Goal: Information Seeking & Learning: Learn about a topic

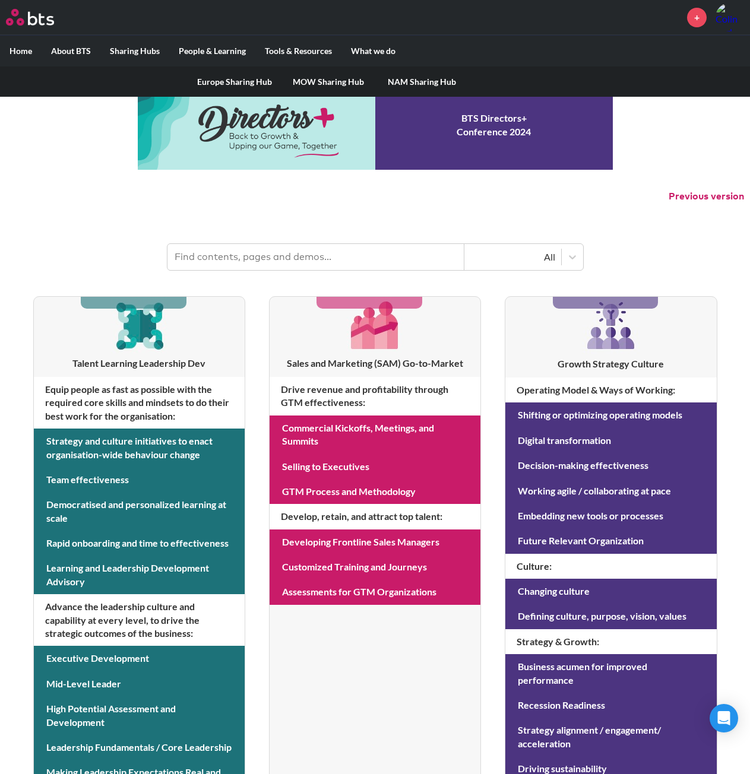
click at [399, 81] on link "NAM Sharing Hub" at bounding box center [422, 82] width 94 height 31
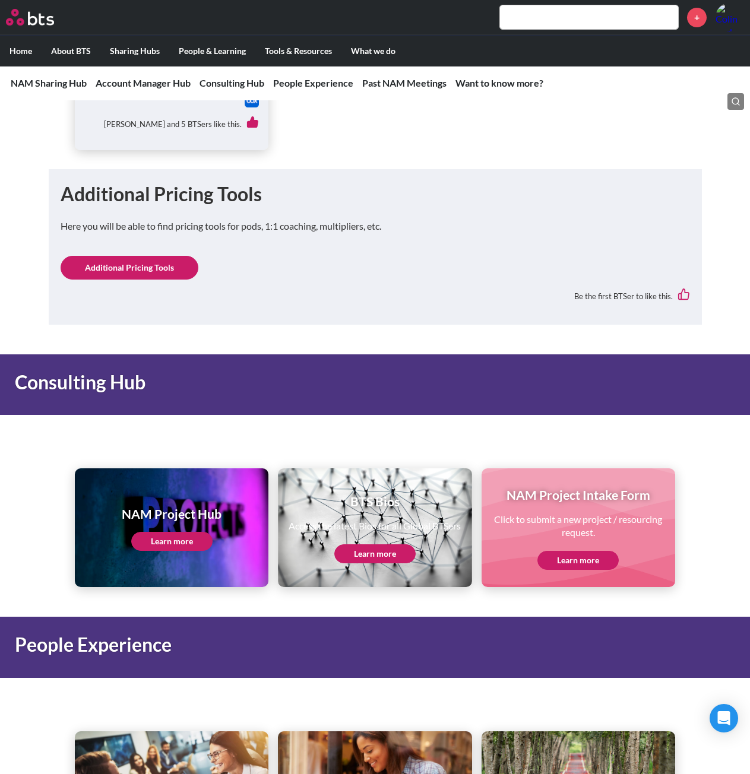
scroll to position [1366, 0]
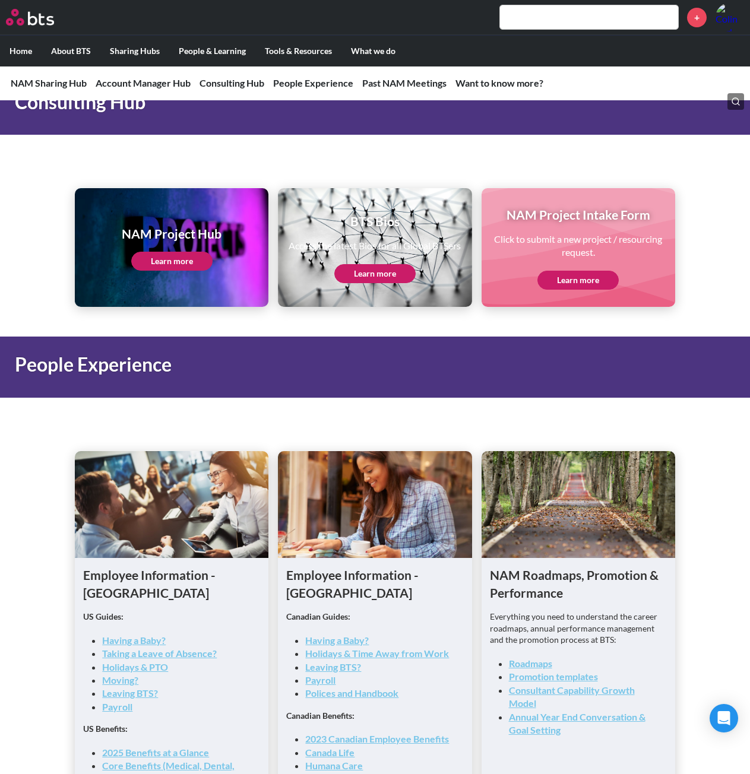
click at [180, 263] on link "Learn more" at bounding box center [171, 261] width 81 height 19
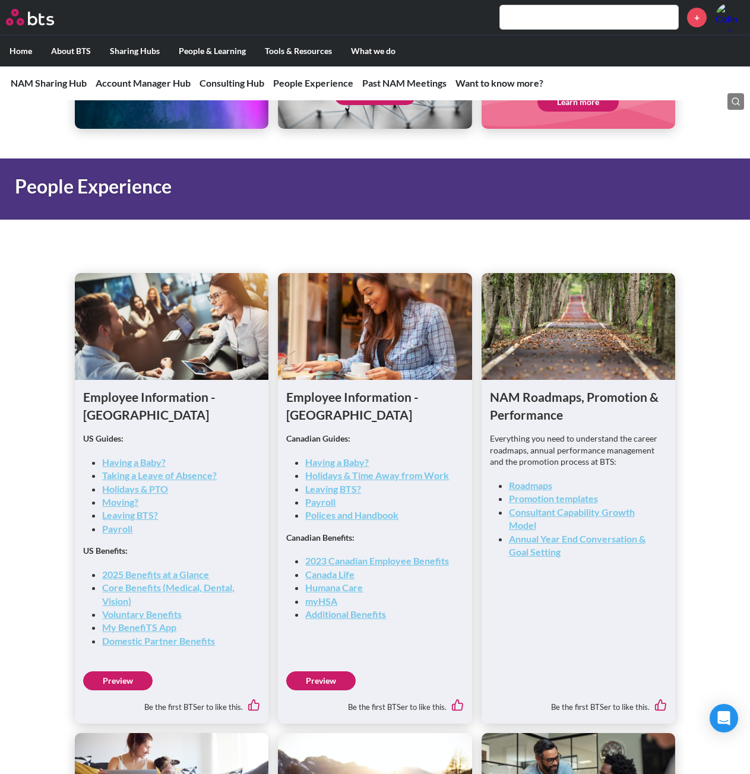
scroll to position [1901, 0]
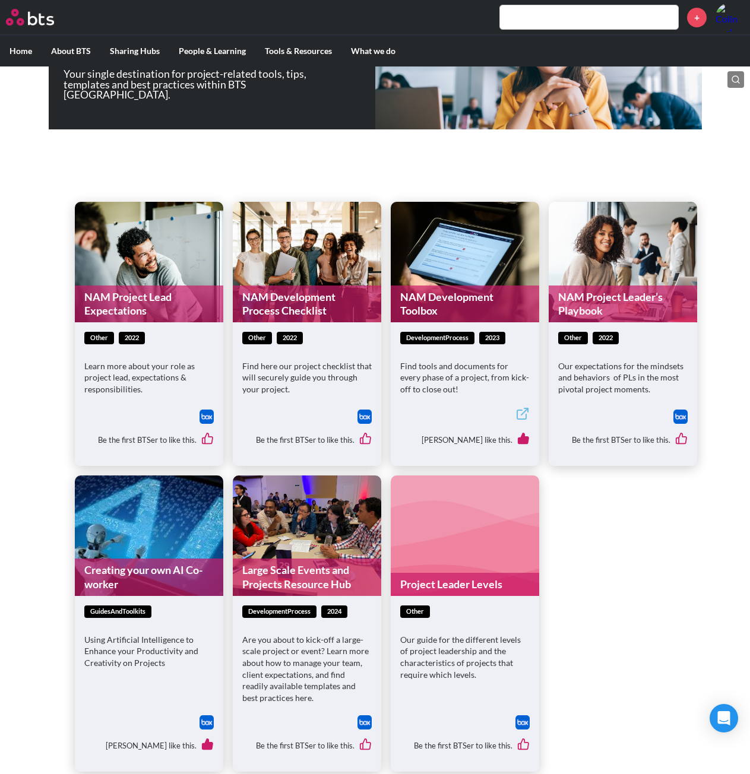
scroll to position [238, 0]
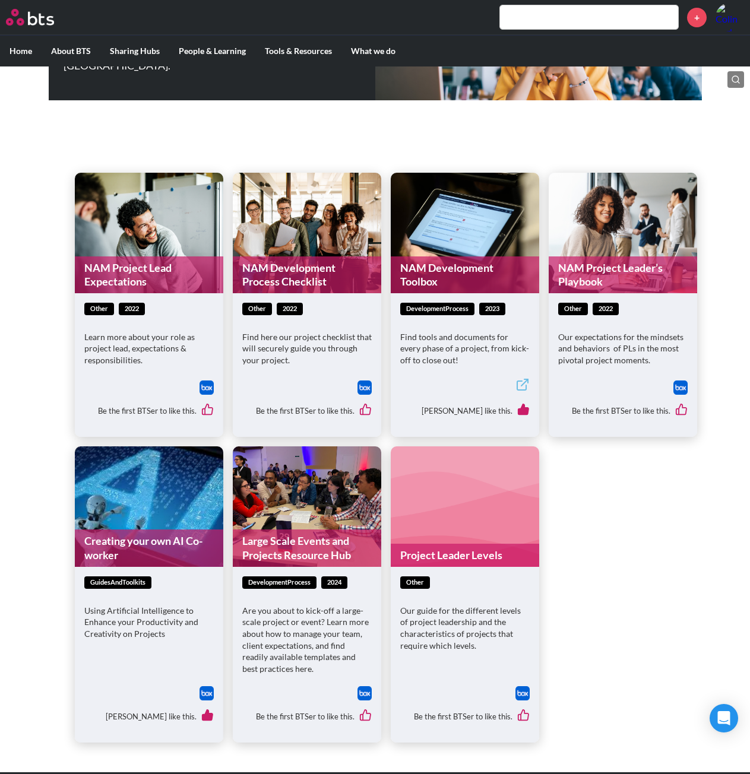
click at [411, 267] on link "NAM Development Toolbox" at bounding box center [465, 275] width 148 height 37
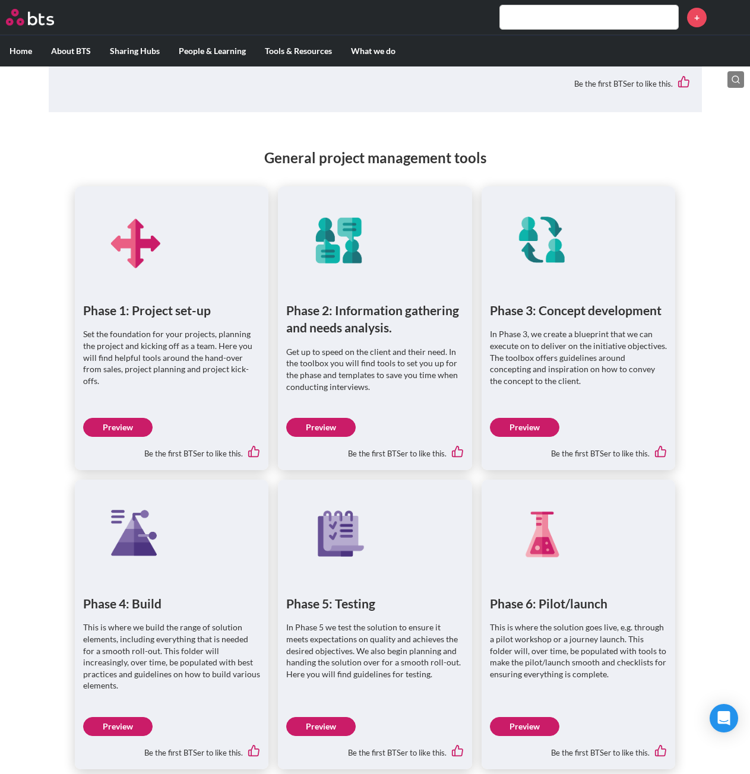
scroll to position [653, 0]
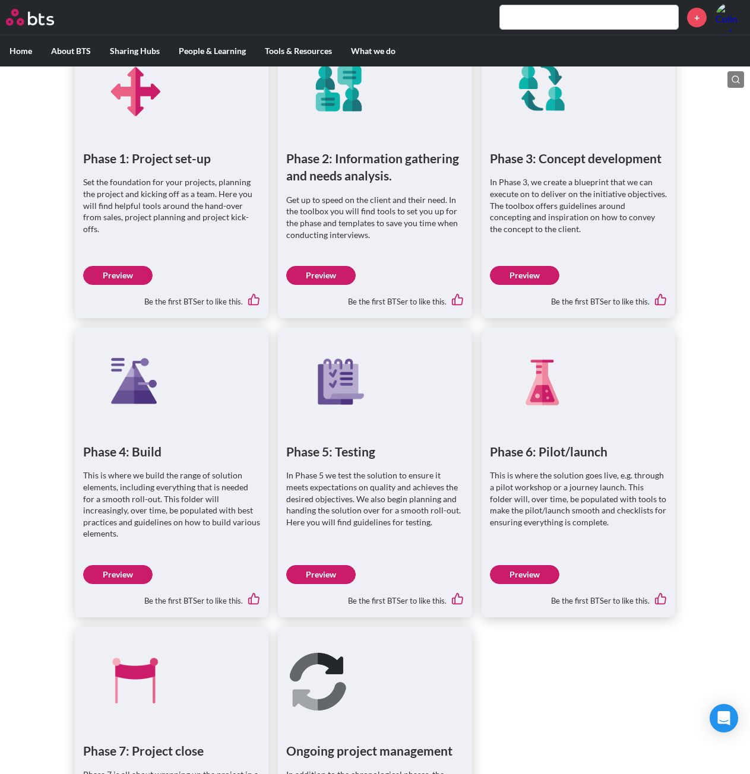
click at [129, 272] on link "Preview" at bounding box center [117, 275] width 69 height 19
click at [320, 273] on link "Preview" at bounding box center [320, 275] width 69 height 19
